Goal: Transaction & Acquisition: Purchase product/service

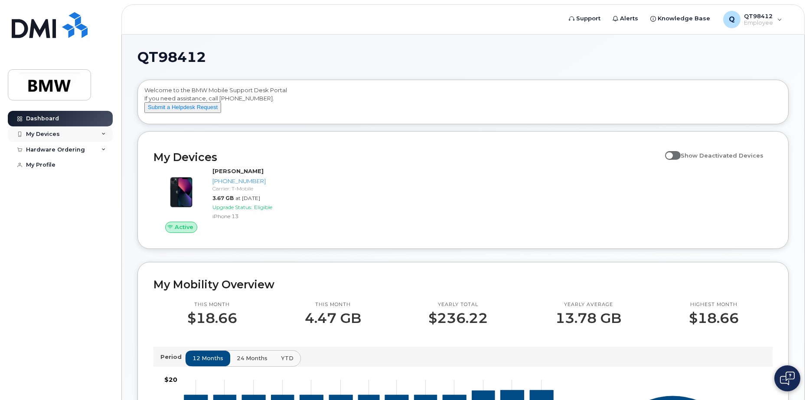
click at [33, 134] on div "My Devices" at bounding box center [43, 134] width 34 height 7
click at [75, 172] on div "([PERSON_NAME])" at bounding box center [79, 175] width 53 height 8
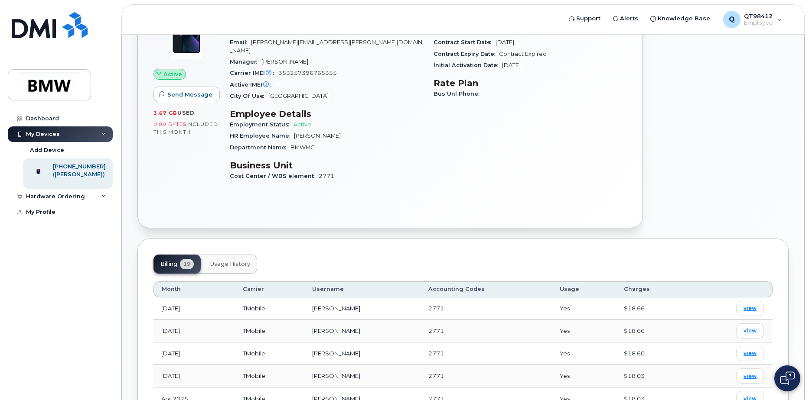
scroll to position [217, 0]
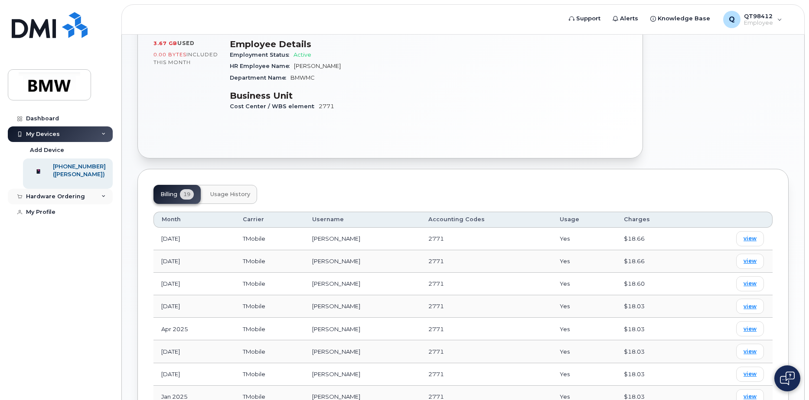
click at [95, 204] on div "Hardware Ordering" at bounding box center [60, 197] width 105 height 16
click at [50, 217] on div "New Order" at bounding box center [46, 213] width 33 height 8
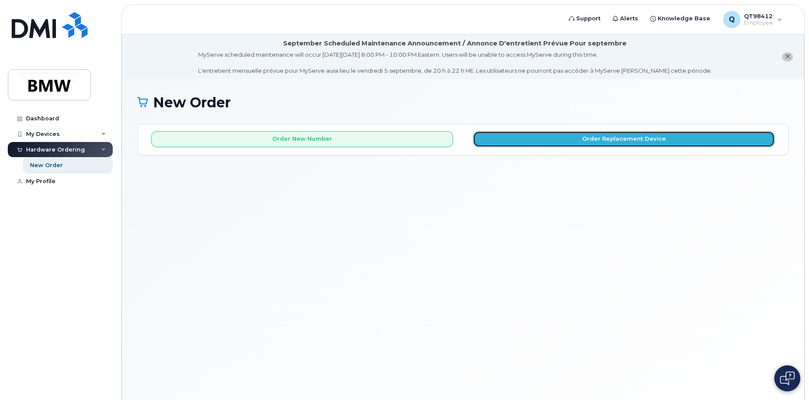
click at [540, 138] on button "Order Replacement Device" at bounding box center [624, 139] width 302 height 16
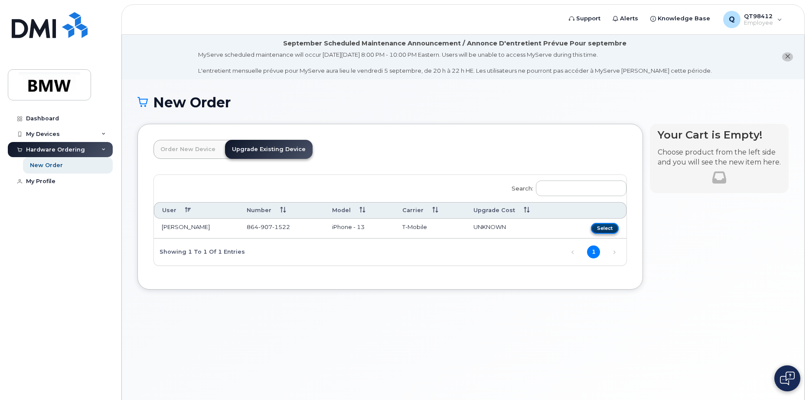
click at [600, 228] on button "Select" at bounding box center [605, 228] width 28 height 11
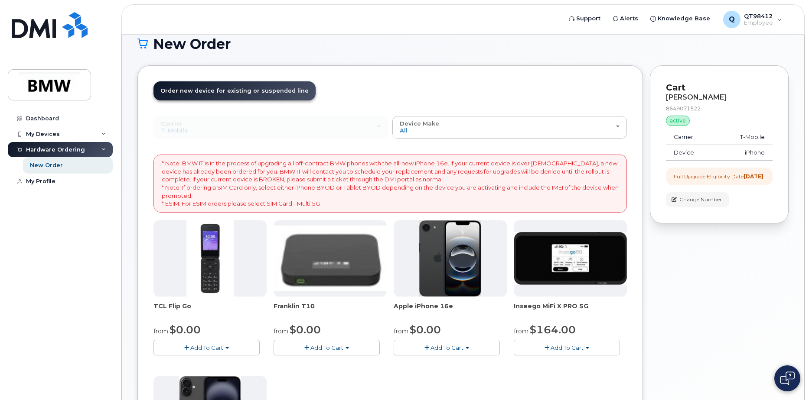
scroll to position [43, 0]
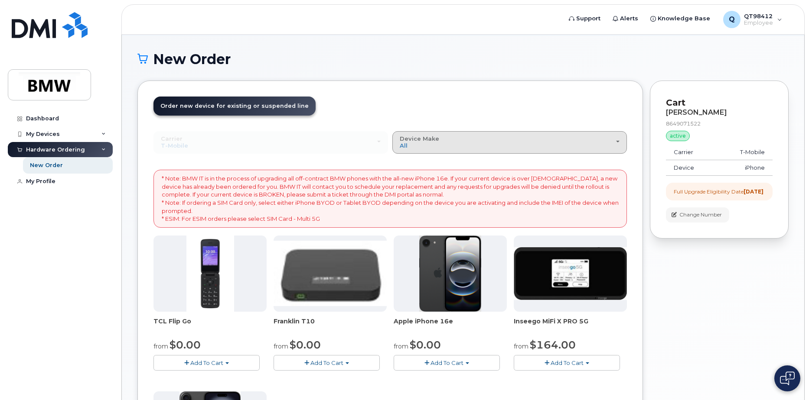
click at [618, 140] on div "Device Make All Cell Phone iPhone Modem" at bounding box center [510, 142] width 220 height 13
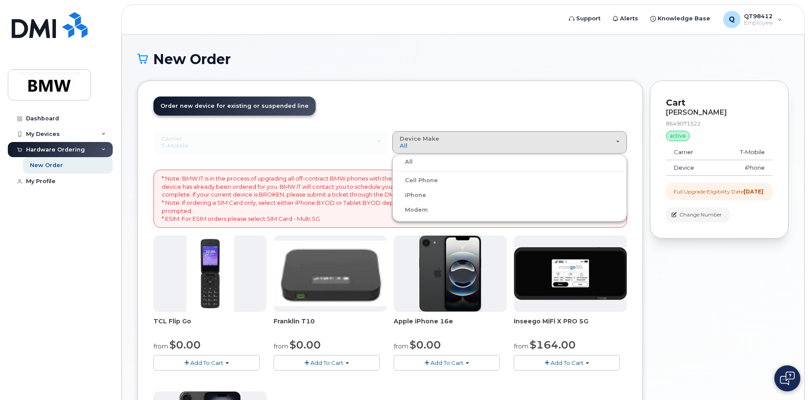
click at [417, 195] on label "iPhone" at bounding box center [410, 195] width 32 height 10
click at [0, 0] on input "iPhone" at bounding box center [0, 0] width 0 height 0
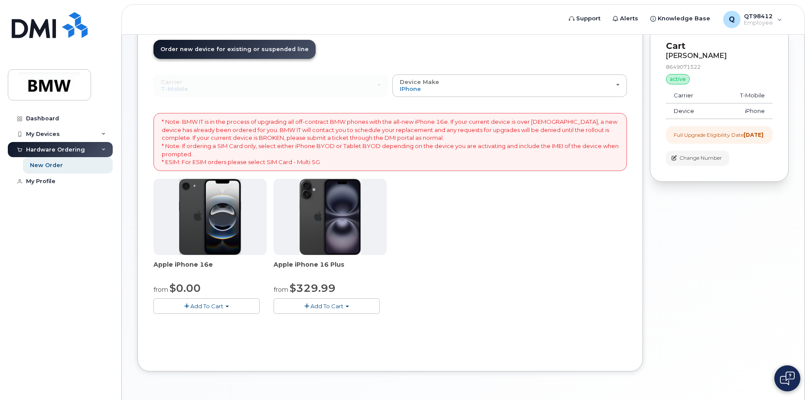
scroll to position [128, 0]
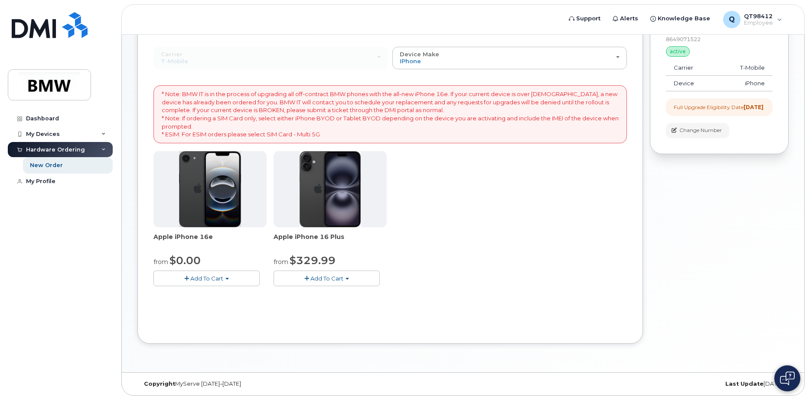
click at [302, 277] on button "Add To Cart" at bounding box center [326, 278] width 106 height 15
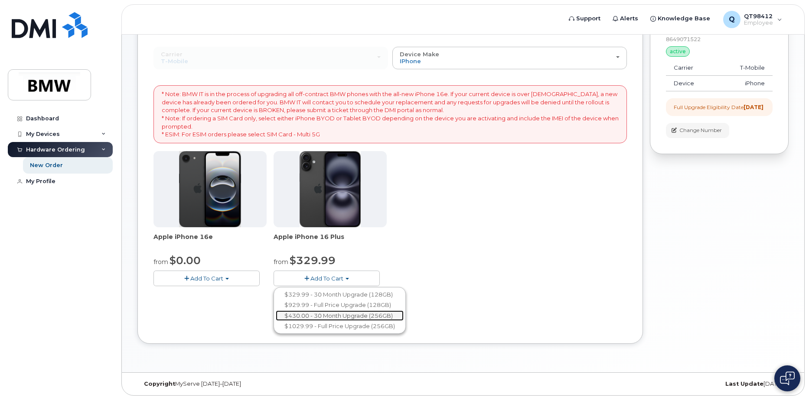
click at [315, 319] on link "$430.00 - 30 Month Upgrade (256GB)" at bounding box center [340, 316] width 128 height 11
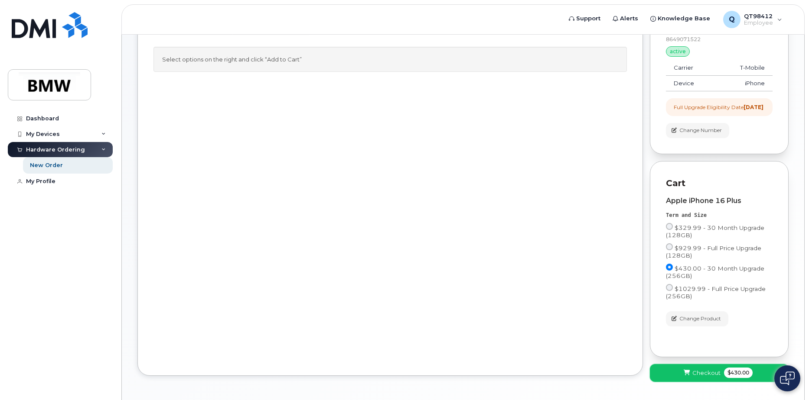
click at [683, 377] on span at bounding box center [687, 373] width 8 height 8
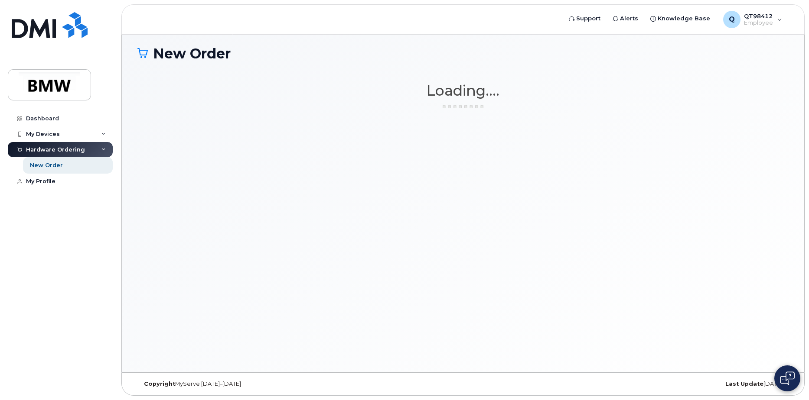
scroll to position [49, 0]
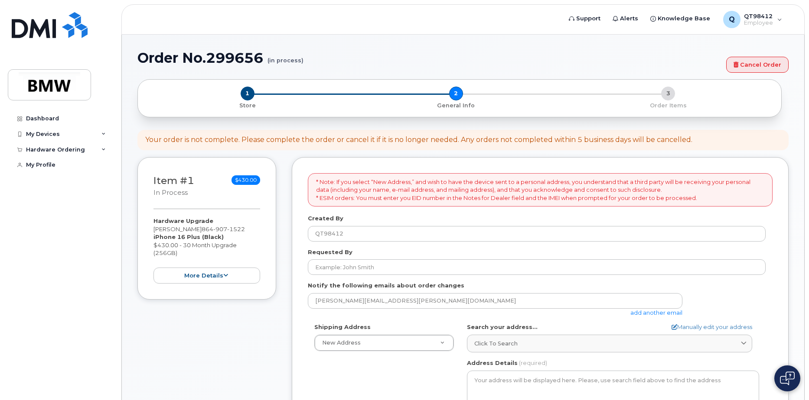
select select
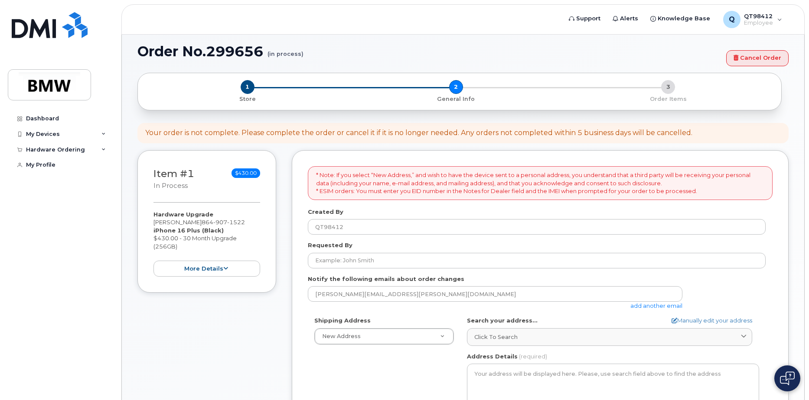
scroll to position [48, 0]
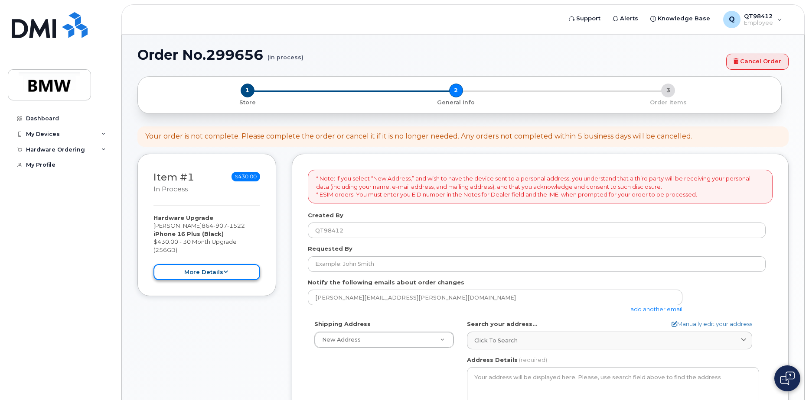
click at [215, 274] on button "more details" at bounding box center [206, 272] width 107 height 16
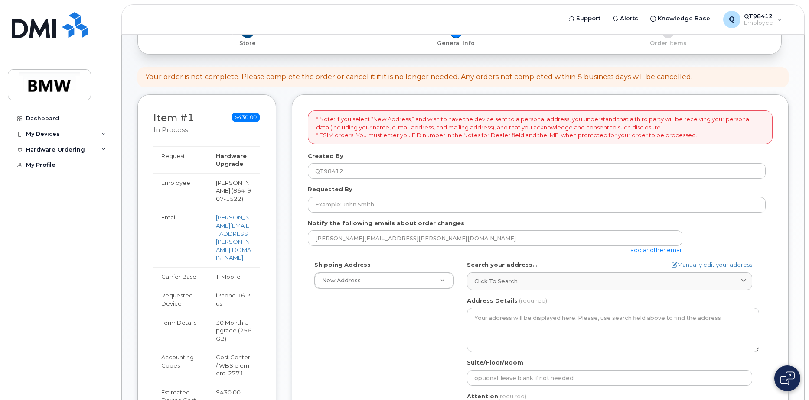
scroll to position [91, 0]
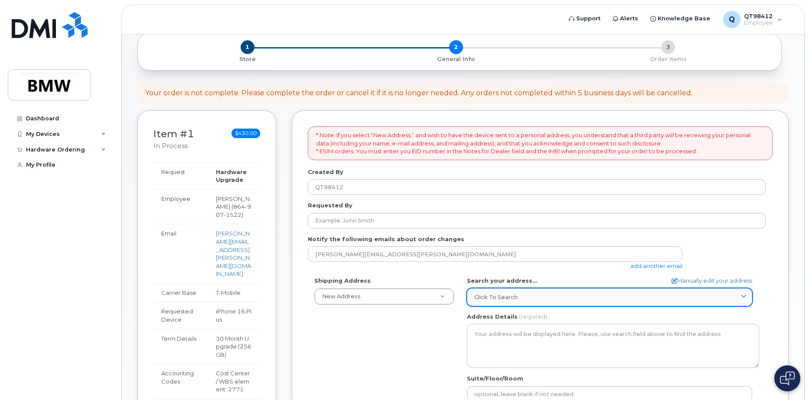
click at [742, 299] on icon at bounding box center [744, 298] width 6 height 6
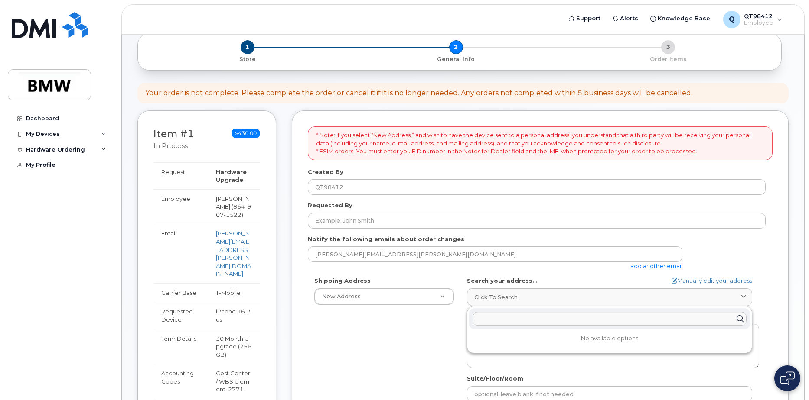
click at [410, 355] on div "Shipping Address New Address New Address BMW MC Plant BMW [GEOGRAPHIC_DATA] Fin…" at bounding box center [537, 376] width 458 height 199
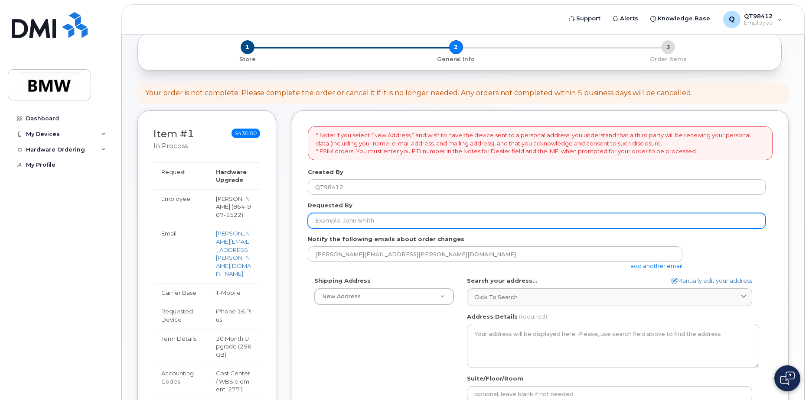
click at [332, 217] on input "Requested By" at bounding box center [537, 221] width 458 height 16
type input "[PERSON_NAME]"
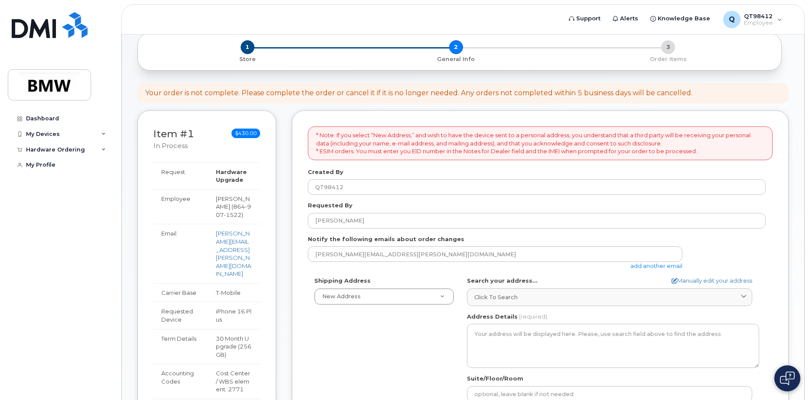
click at [417, 284] on div "Shipping Address New Address New Address BMW MC Plant BMW [GEOGRAPHIC_DATA] Fin…" at bounding box center [384, 291] width 153 height 28
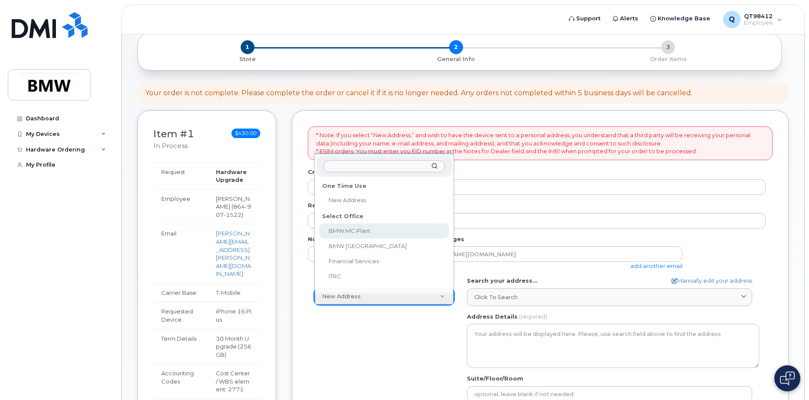
select select
type textarea "[STREET_ADDRESS] Greer [US_STATE] 29651-6731"
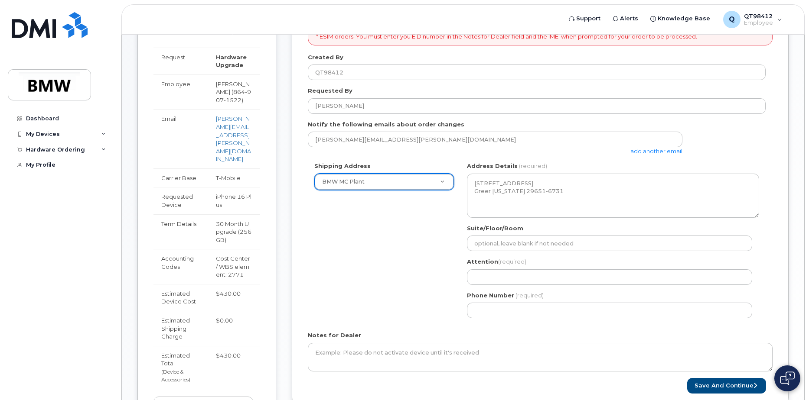
scroll to position [221, 0]
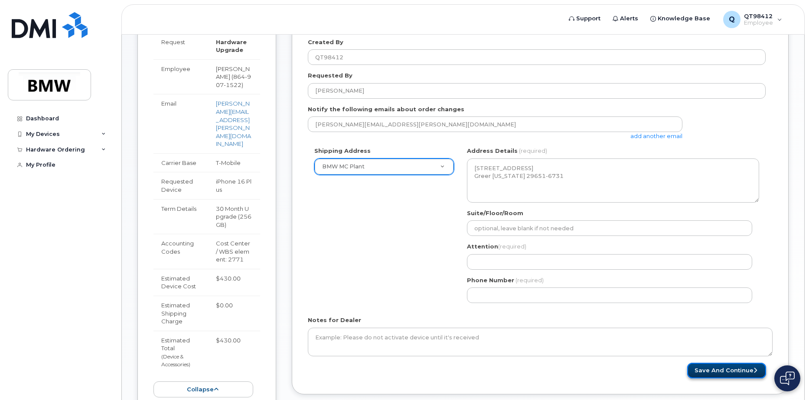
drag, startPoint x: 703, startPoint y: 371, endPoint x: 695, endPoint y: 374, distance: 8.0
click at [703, 371] on button "Save and Continue" at bounding box center [726, 371] width 79 height 16
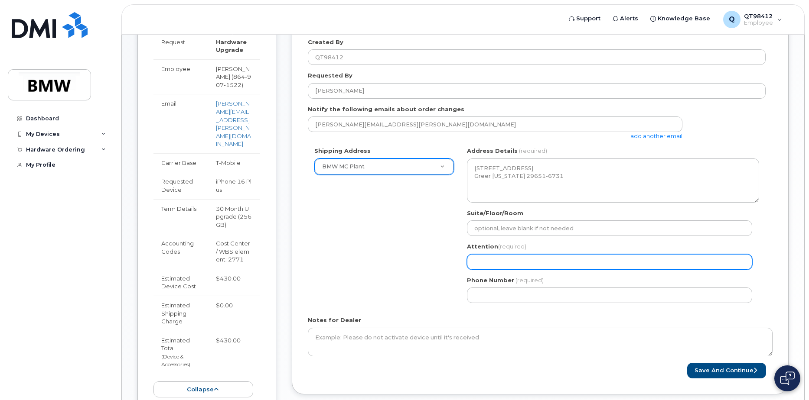
click at [485, 255] on input "Attention (required)" at bounding box center [609, 262] width 285 height 16
click at [486, 260] on input "Attention (required)" at bounding box center [609, 262] width 285 height 16
select select
type input "M"
select select
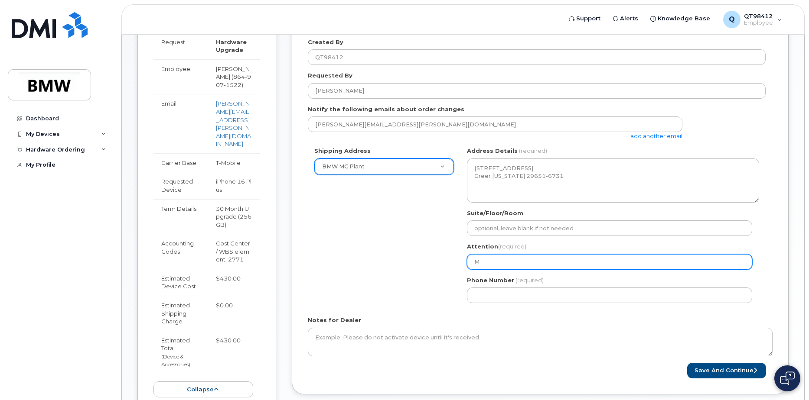
type input "Me"
select select
type input "[PERSON_NAME]"
select select
type input "Mega"
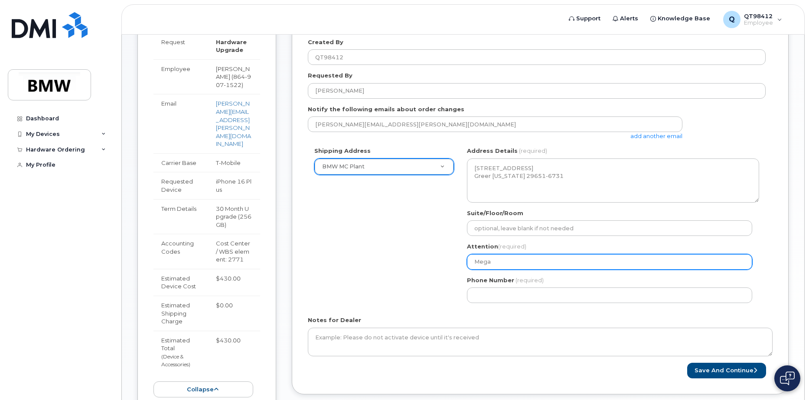
select select
type input "[PERSON_NAME]"
